Goal: Information Seeking & Learning: Compare options

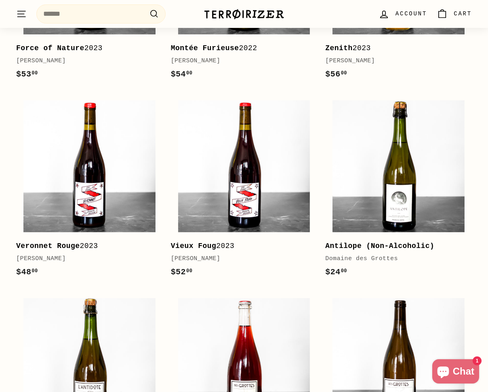
scroll to position [325, 0]
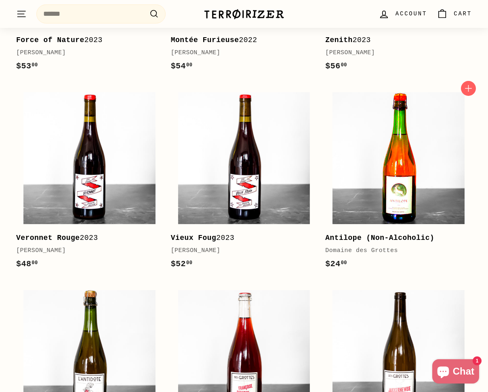
click at [412, 137] on img at bounding box center [399, 158] width 132 height 132
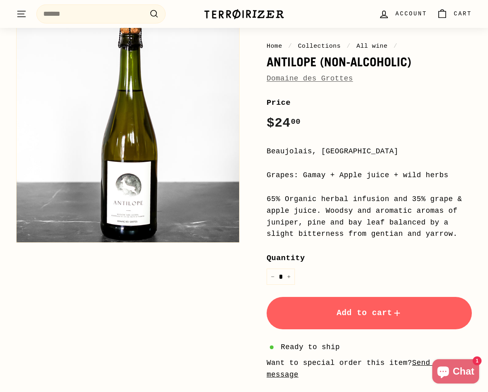
scroll to position [86, 0]
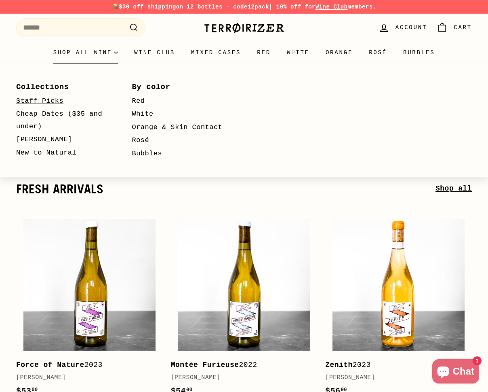
click at [61, 99] on link "Staff Picks" at bounding box center [62, 101] width 93 height 13
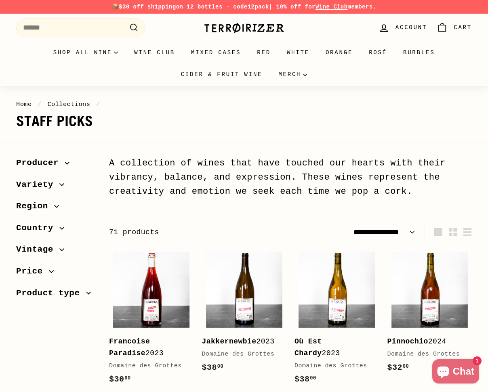
select select "**********"
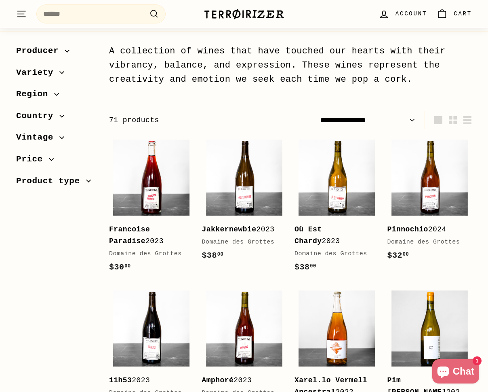
scroll to position [113, 0]
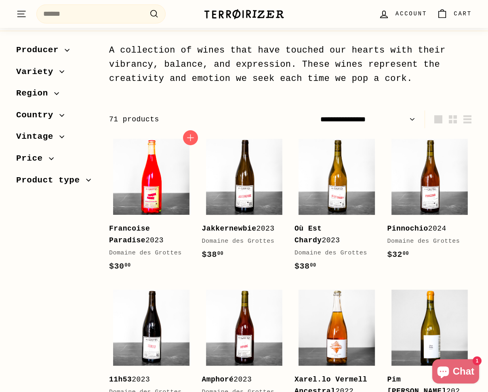
click at [120, 160] on img at bounding box center [151, 177] width 76 height 76
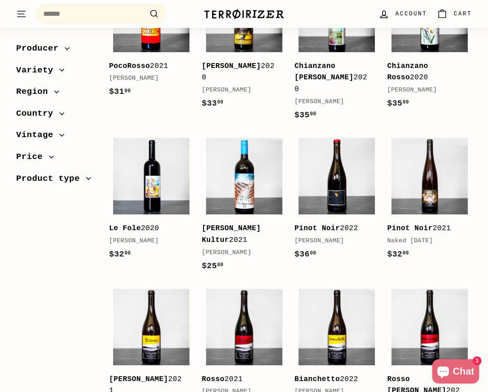
scroll to position [589, 0]
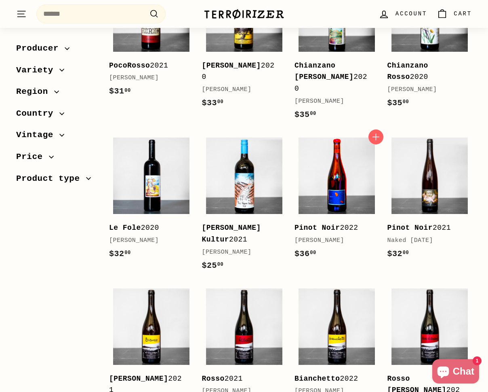
click at [316, 161] on img at bounding box center [337, 175] width 76 height 76
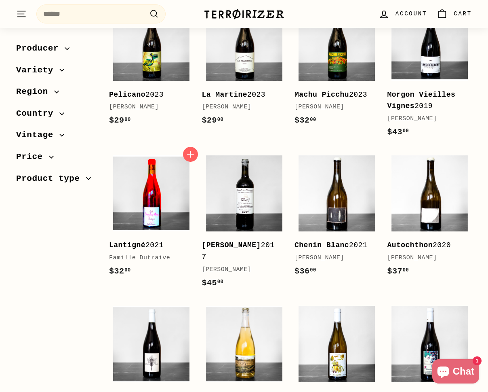
scroll to position [1186, 0]
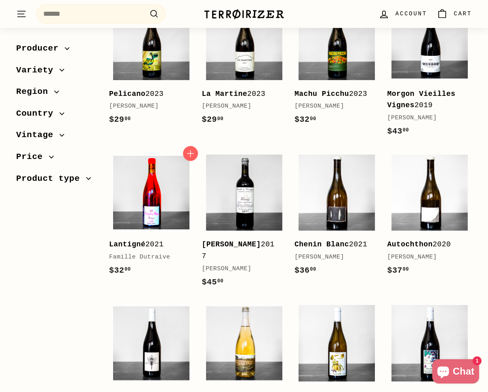
click at [157, 154] on img at bounding box center [151, 192] width 76 height 76
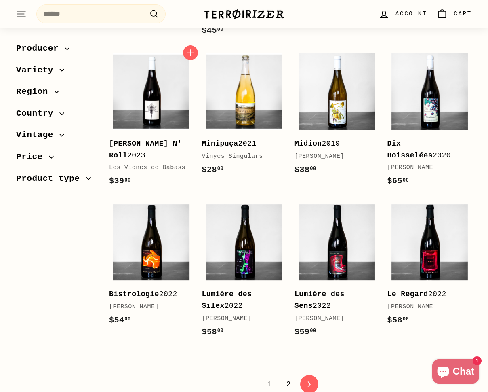
scroll to position [1439, 0]
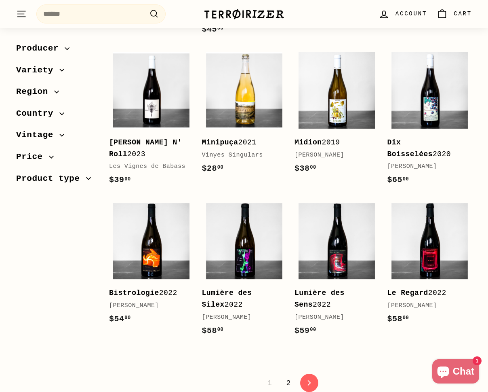
click at [287, 376] on link "2" at bounding box center [289, 383] width 14 height 14
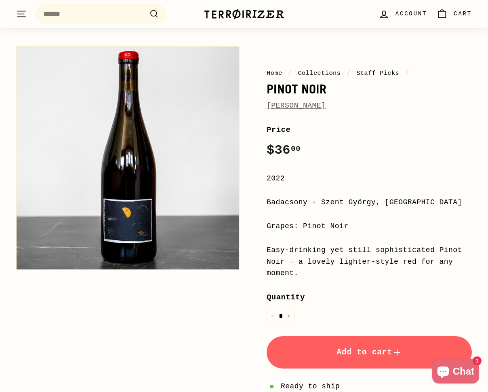
scroll to position [61, 0]
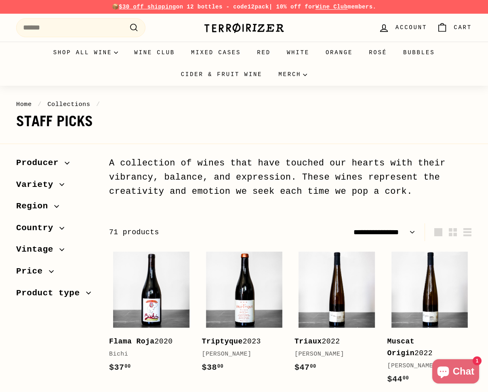
select select "**********"
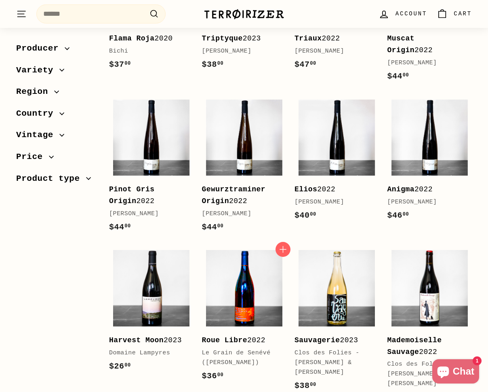
scroll to position [304, 0]
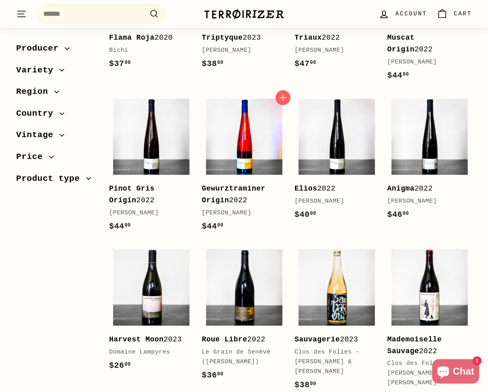
click at [241, 164] on img at bounding box center [244, 137] width 76 height 76
click at [251, 158] on img at bounding box center [244, 137] width 76 height 76
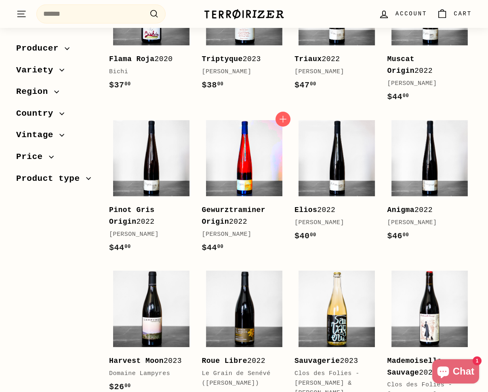
scroll to position [278, 0]
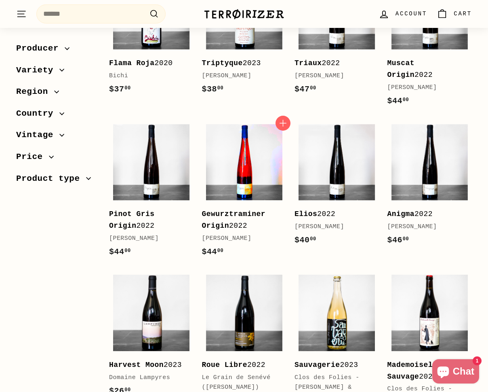
click at [262, 138] on img at bounding box center [244, 162] width 76 height 76
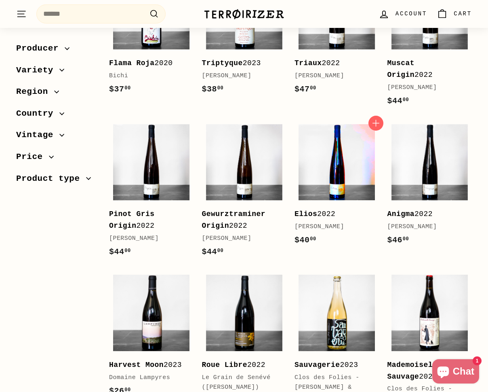
click at [337, 155] on img at bounding box center [337, 162] width 76 height 76
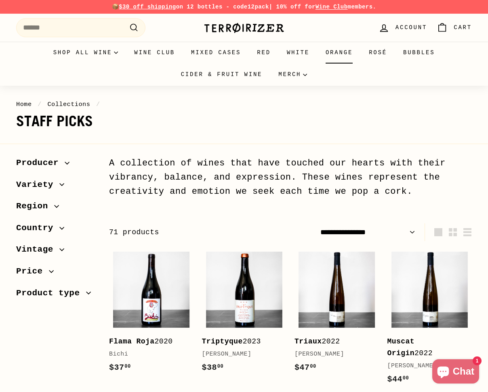
scroll to position [0, 0]
click at [351, 49] on link "Orange" at bounding box center [339, 53] width 43 height 22
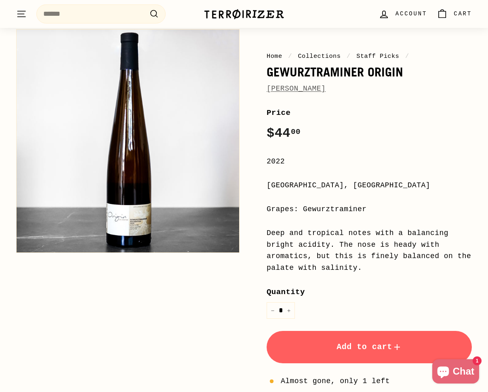
scroll to position [78, 0]
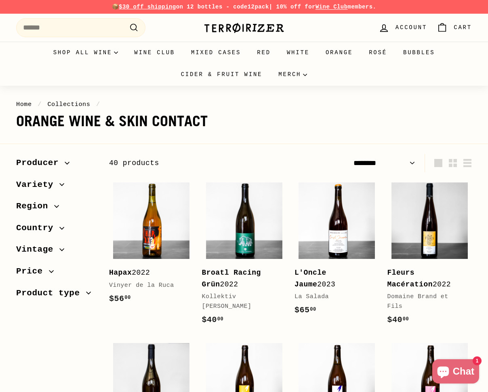
select select "******"
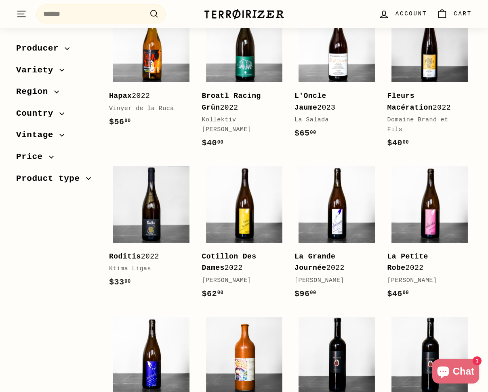
scroll to position [177, 0]
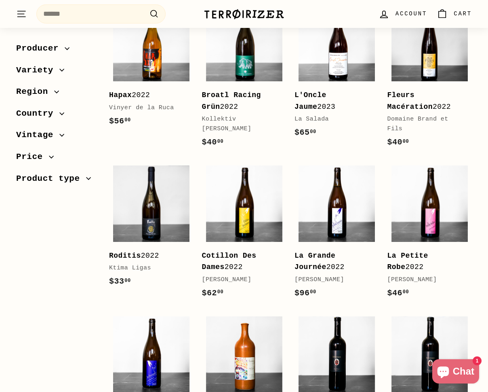
click at [403, 101] on div "Fleurs Macération 2022" at bounding box center [426, 100] width 77 height 23
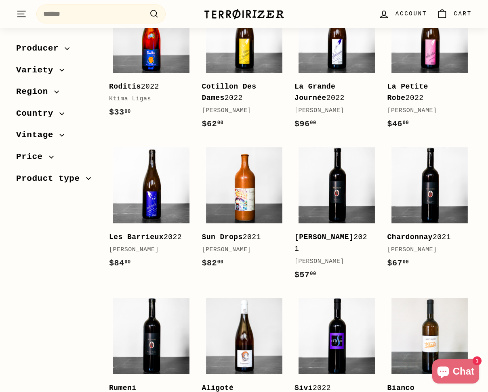
scroll to position [355, 0]
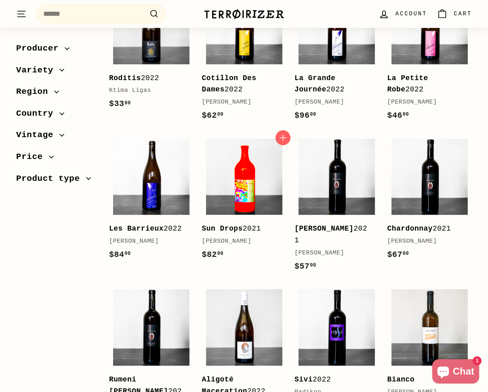
click at [245, 164] on img at bounding box center [244, 177] width 76 height 76
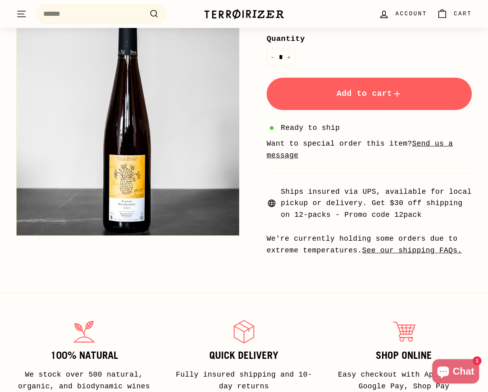
scroll to position [330, 0]
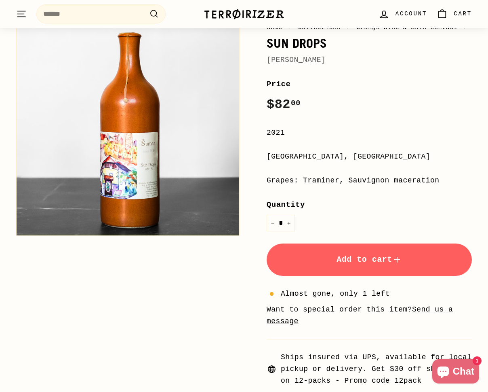
scroll to position [97, 0]
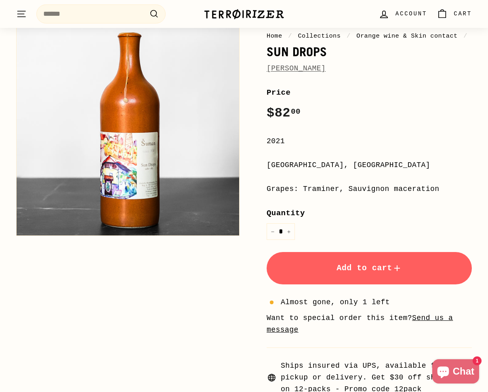
click at [291, 68] on link "[PERSON_NAME]" at bounding box center [296, 68] width 59 height 8
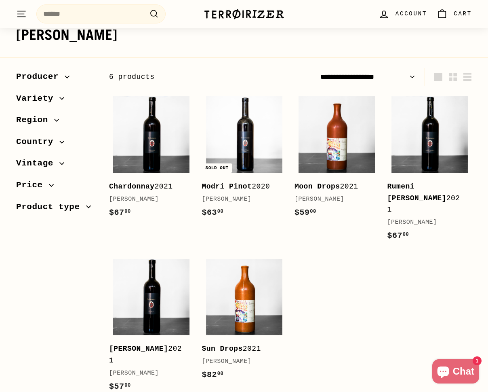
scroll to position [90, 0]
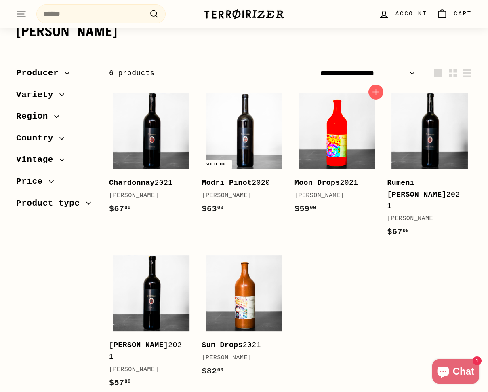
click at [332, 127] on img at bounding box center [337, 131] width 76 height 76
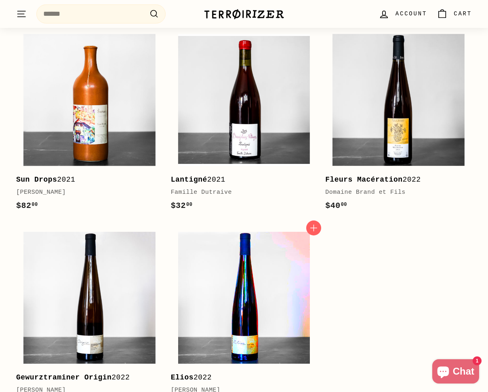
scroll to position [539, 0]
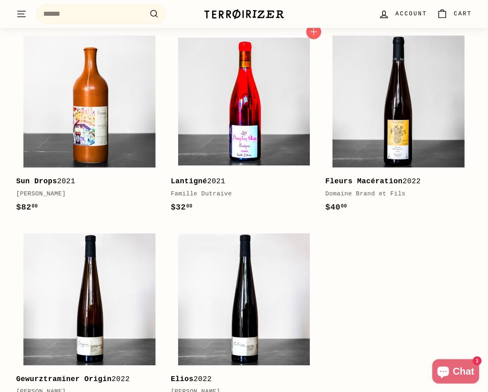
click at [236, 116] on img at bounding box center [244, 102] width 132 height 132
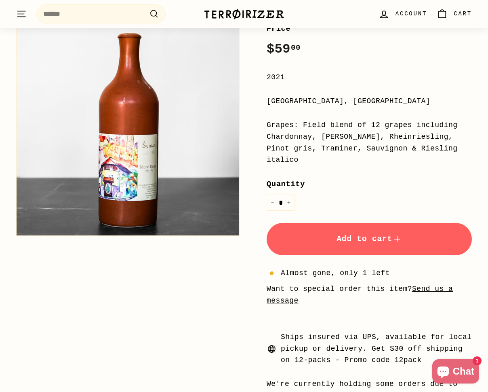
scroll to position [118, 0]
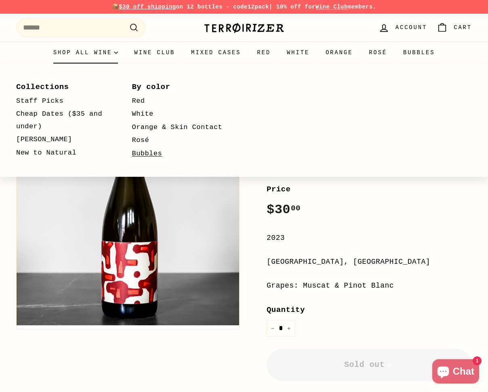
click at [147, 149] on link "Bubbles" at bounding box center [178, 153] width 93 height 13
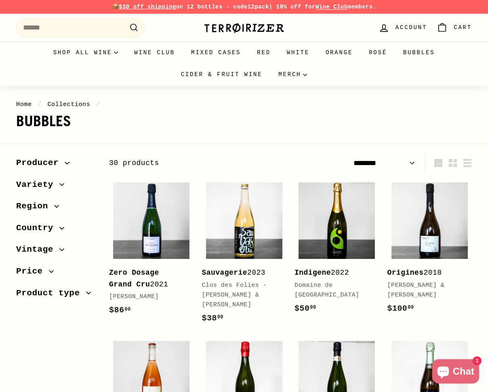
select select "******"
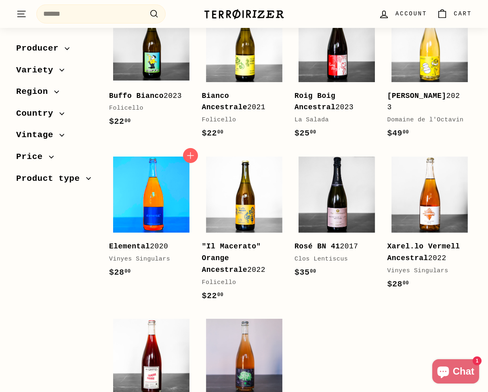
scroll to position [966, 0]
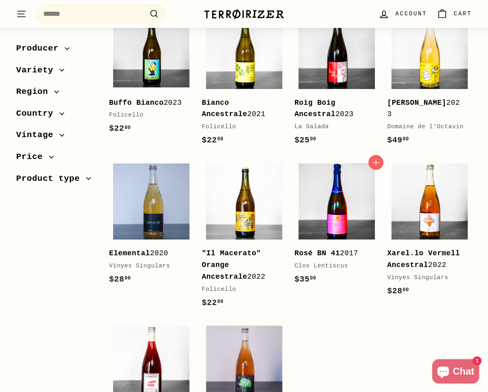
click at [330, 211] on img at bounding box center [337, 201] width 76 height 76
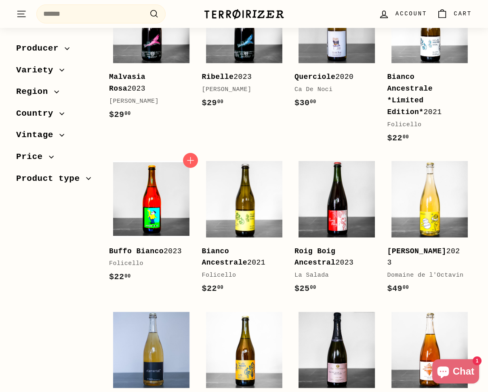
scroll to position [816, 0]
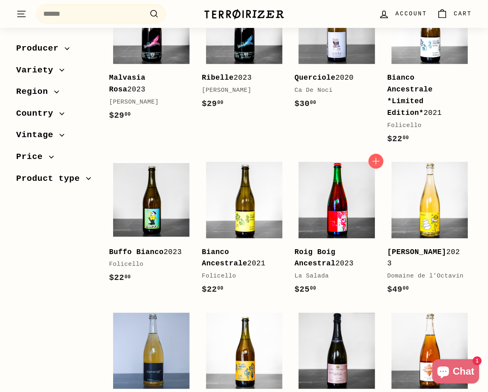
click at [345, 183] on img at bounding box center [337, 200] width 76 height 76
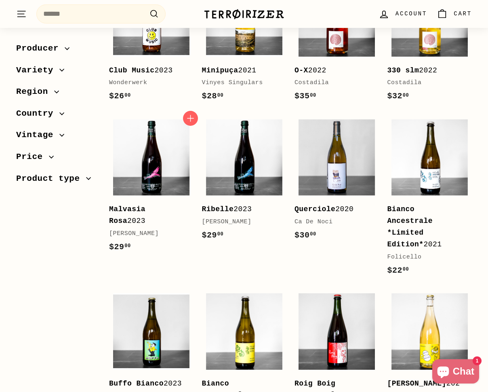
scroll to position [633, 0]
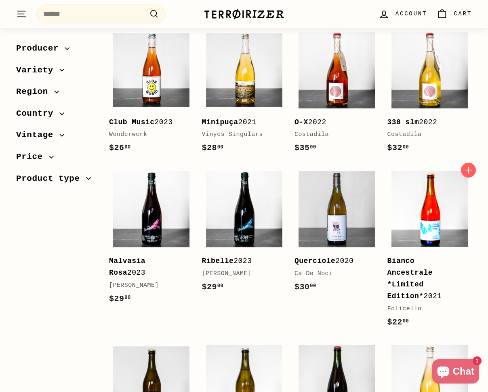
click at [420, 207] on img at bounding box center [430, 209] width 76 height 76
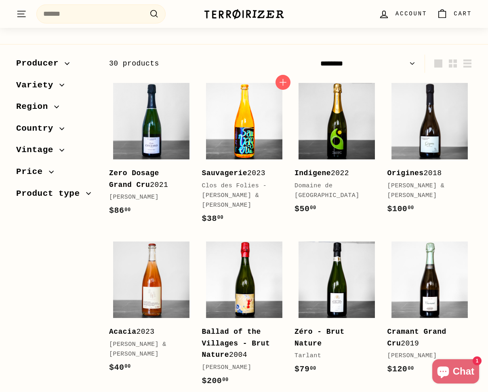
scroll to position [107, 0]
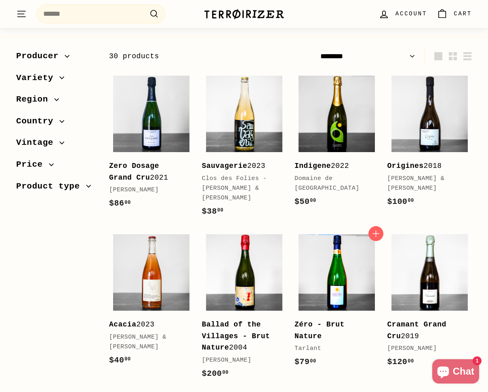
click at [346, 278] on img at bounding box center [337, 272] width 76 height 76
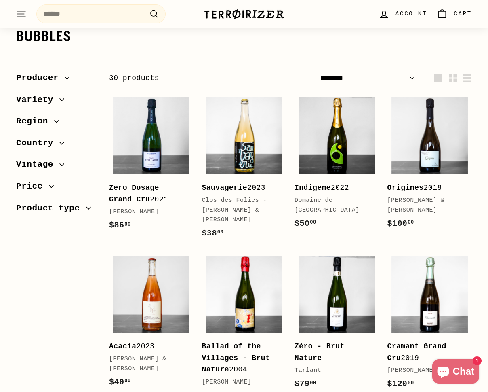
scroll to position [76, 0]
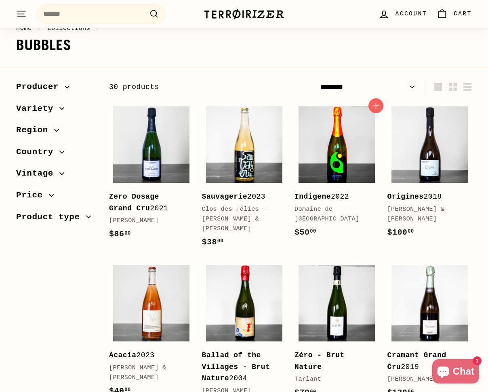
click at [315, 160] on img at bounding box center [337, 144] width 76 height 76
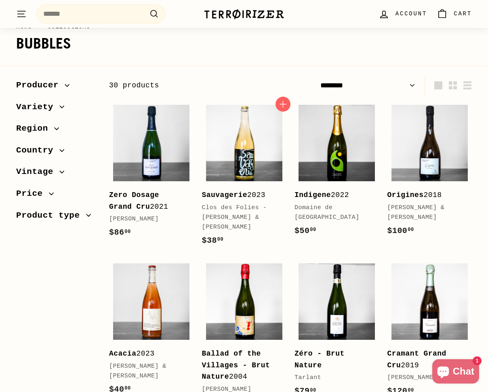
scroll to position [69, 0]
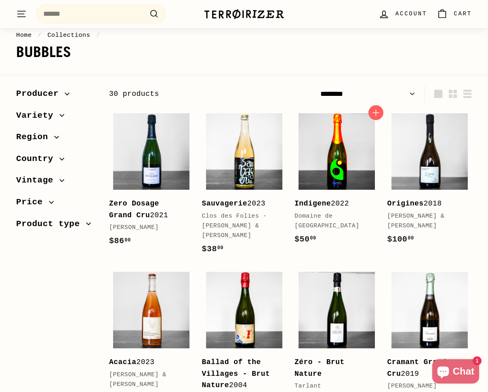
click at [347, 139] on img at bounding box center [337, 151] width 76 height 76
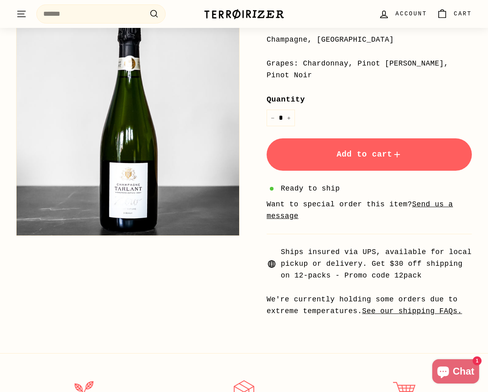
scroll to position [143, 0]
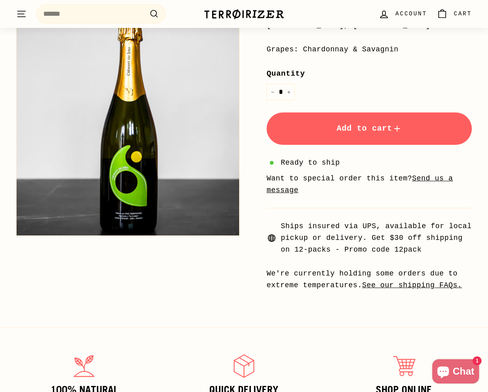
scroll to position [214, 0]
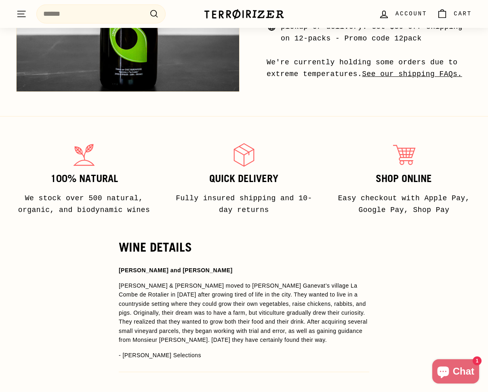
scroll to position [450, 0]
